Goal: Task Accomplishment & Management: Use online tool/utility

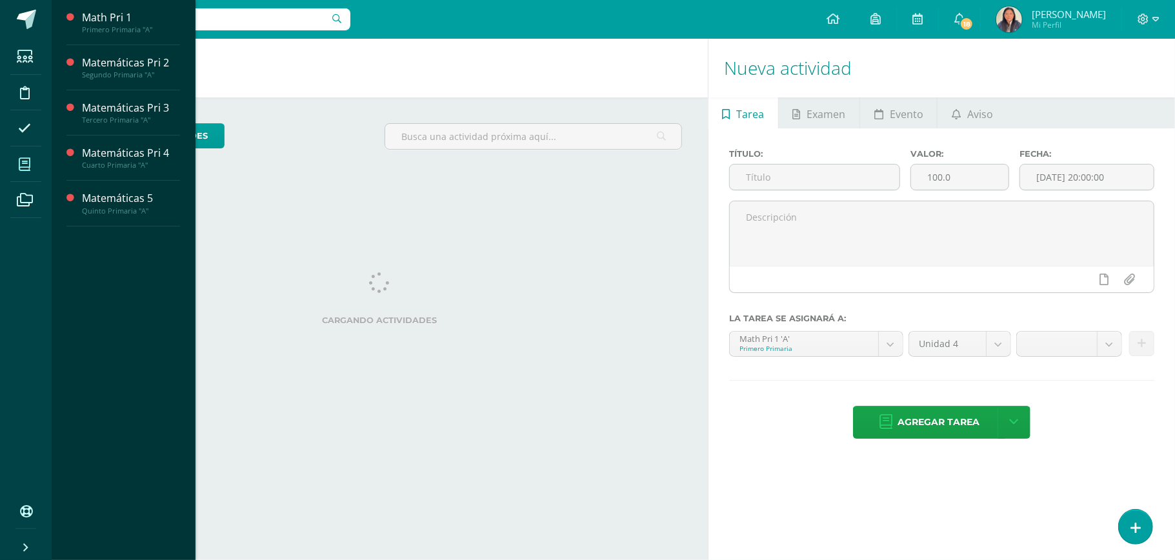
click at [31, 155] on span at bounding box center [24, 164] width 29 height 29
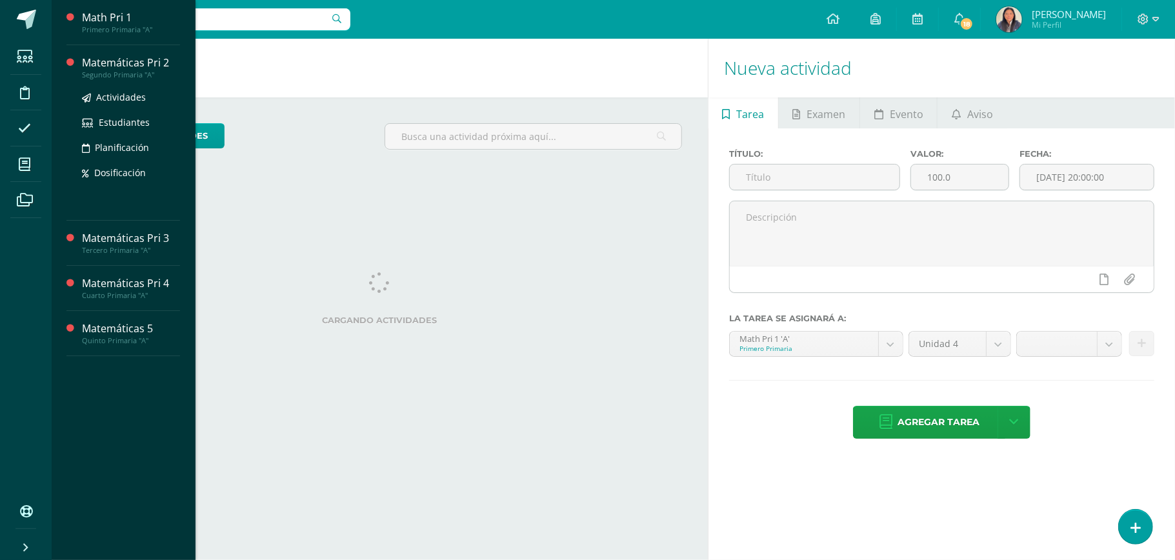
click at [145, 60] on div "Matemáticas Pri 2" at bounding box center [131, 62] width 98 height 15
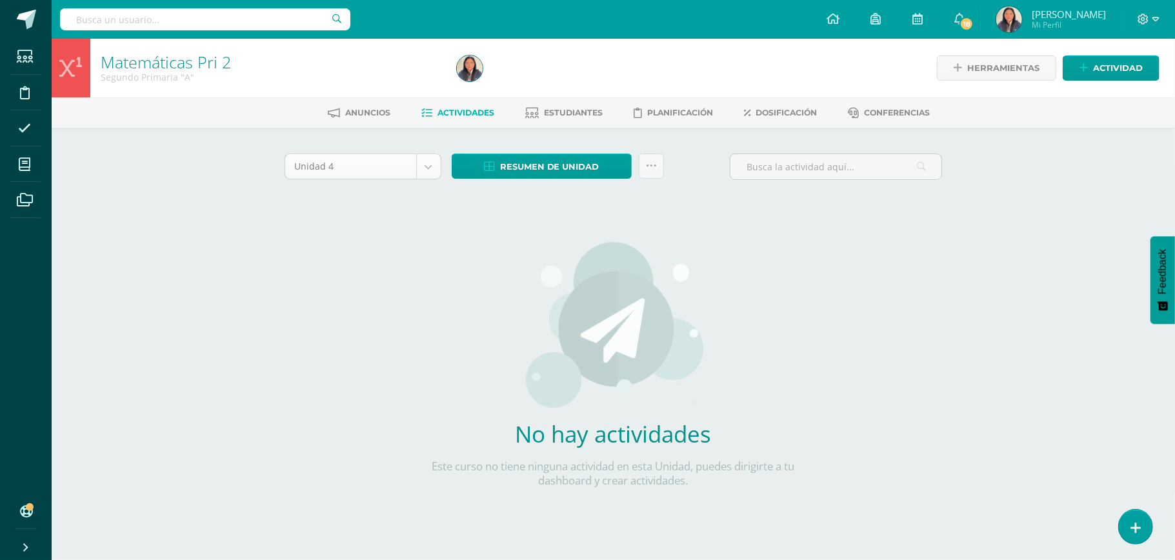
click at [433, 168] on body "Estudiantes Disciplina Asistencia Mis cursos Archivos Soporte Ayuda Reportar un…" at bounding box center [587, 277] width 1175 height 554
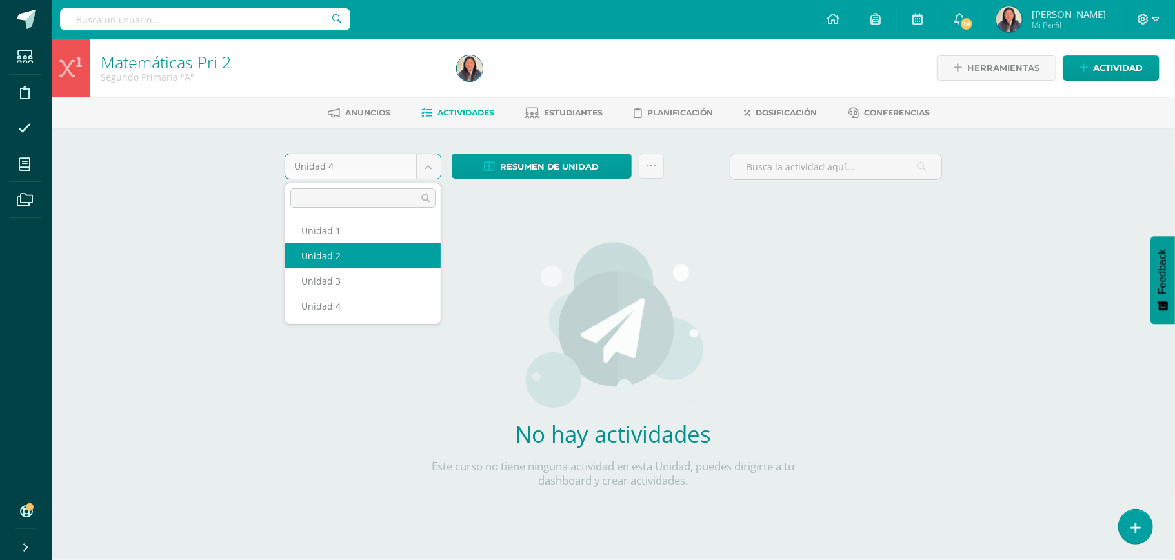
select select "Unidad 2"
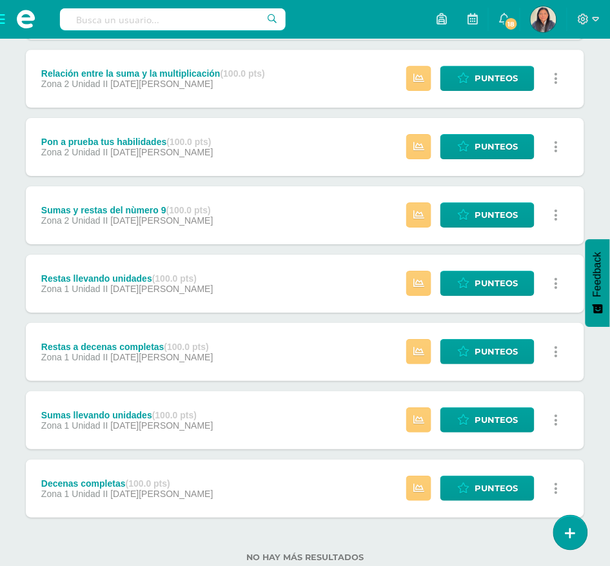
scroll to position [749, 0]
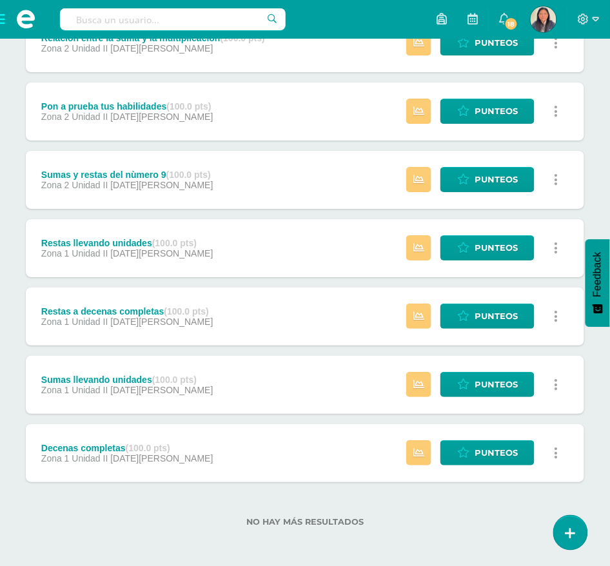
click at [250, 463] on div "Decenas completas (100.0 pts) Zona 1 Unidad II [DATE][PERSON_NAME] Estatus de A…" at bounding box center [305, 453] width 559 height 58
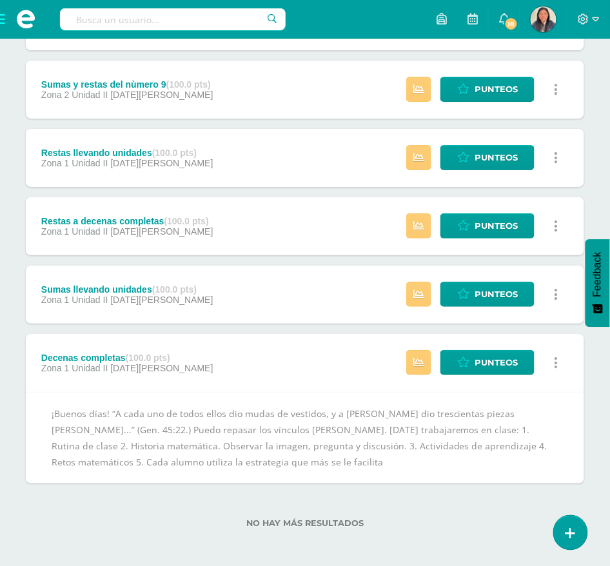
scroll to position [840, 0]
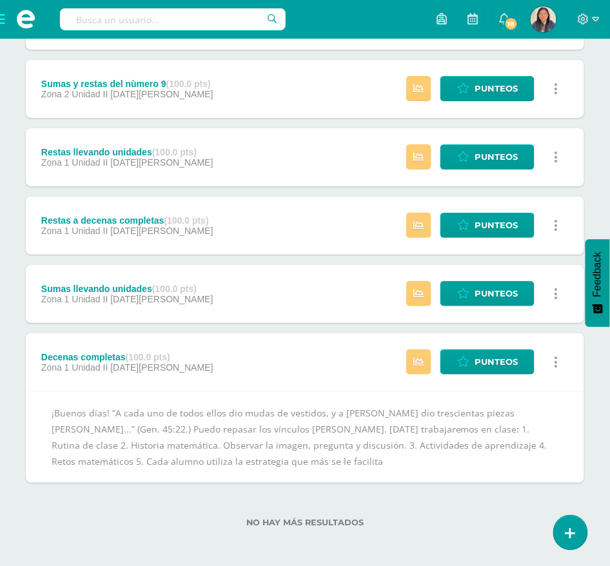
click at [257, 297] on div "Sumas llevando unidades (100.0 pts) Zona 1 Unidad II [DATE][PERSON_NAME] Estatu…" at bounding box center [305, 294] width 559 height 58
